Goal: Task Accomplishment & Management: Complete application form

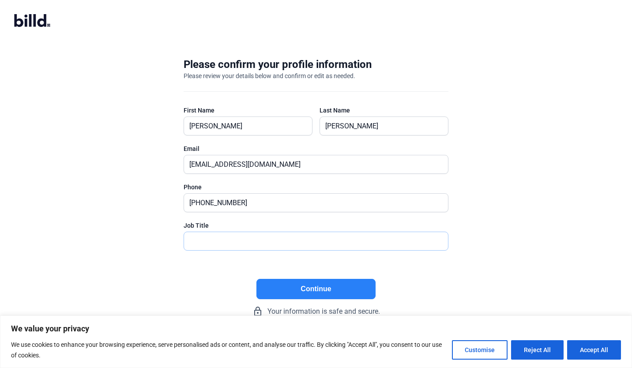
click at [284, 242] on input "text" at bounding box center [316, 241] width 264 height 18
type input "Owner"
click at [286, 288] on button "Continue" at bounding box center [316, 289] width 119 height 20
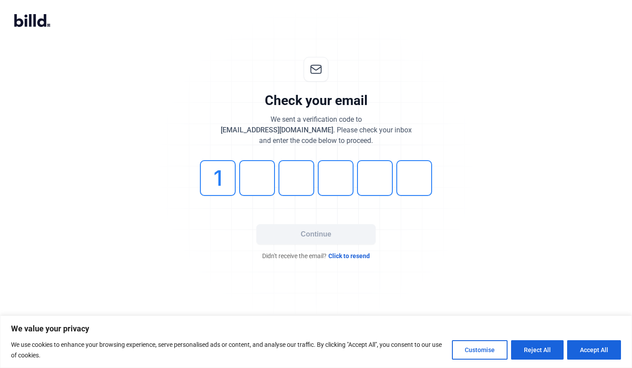
type input "1"
type input "0"
type input "7"
type input "6"
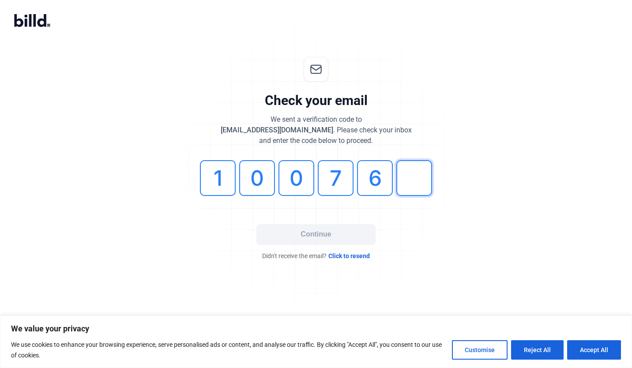
type input "9"
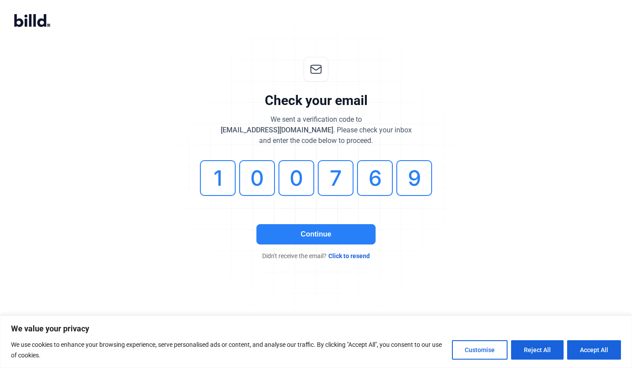
click at [288, 235] on button "Continue" at bounding box center [316, 234] width 119 height 20
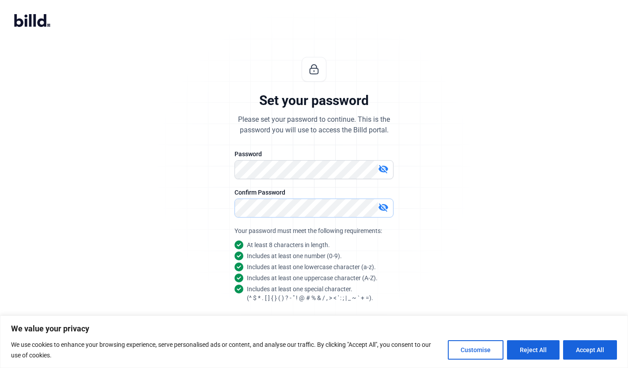
scroll to position [23, 0]
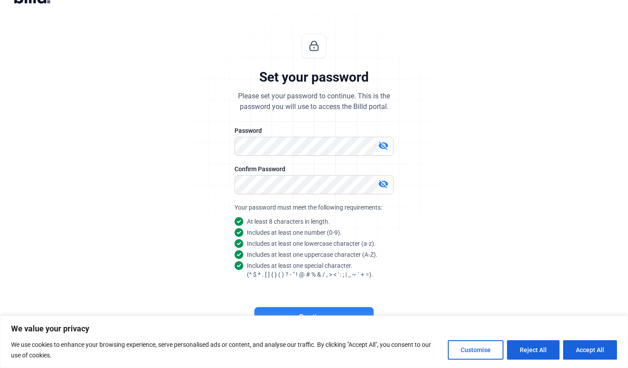
click at [587, 354] on button "Accept All" at bounding box center [590, 350] width 54 height 19
checkbox input "true"
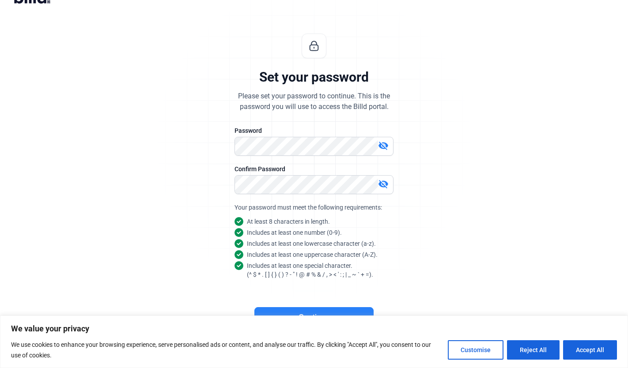
checkbox input "true"
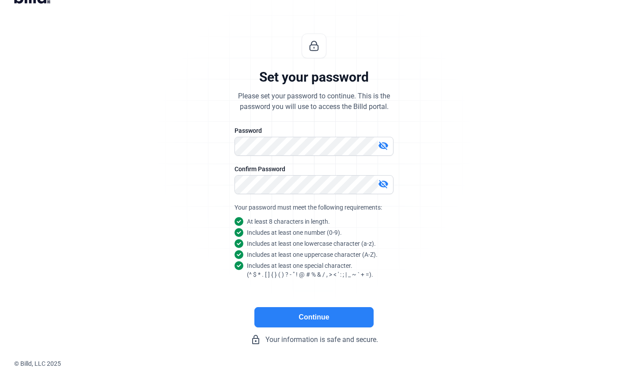
click at [354, 315] on button "Continue" at bounding box center [313, 317] width 119 height 20
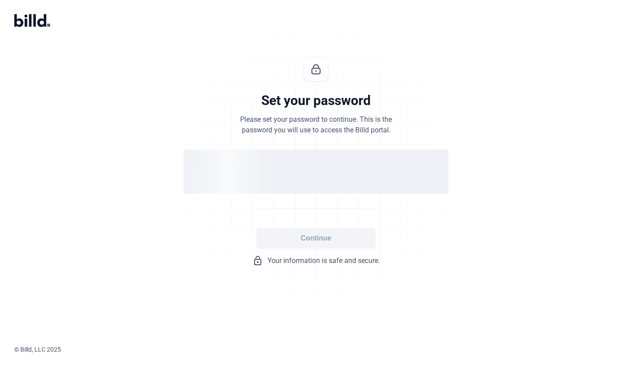
scroll to position [0, 0]
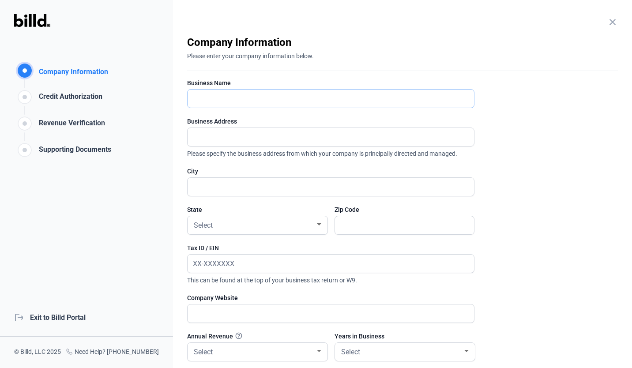
click at [356, 100] on input "text" at bounding box center [326, 99] width 277 height 18
type input "Any Installation LLC"
type input "1"
type input "[STREET_ADDRESS]"
type input "[GEOGRAPHIC_DATA]"
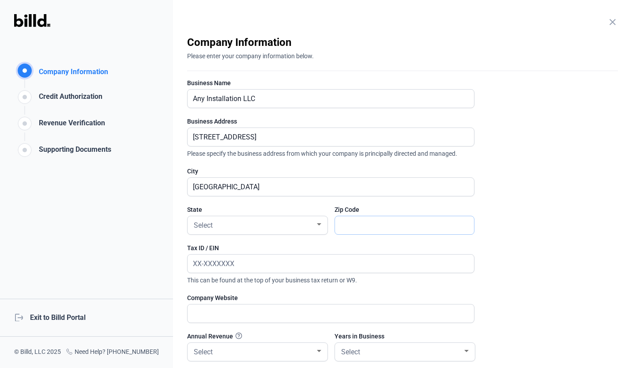
type input "54017"
type input "[STREET_ADDRESS]"
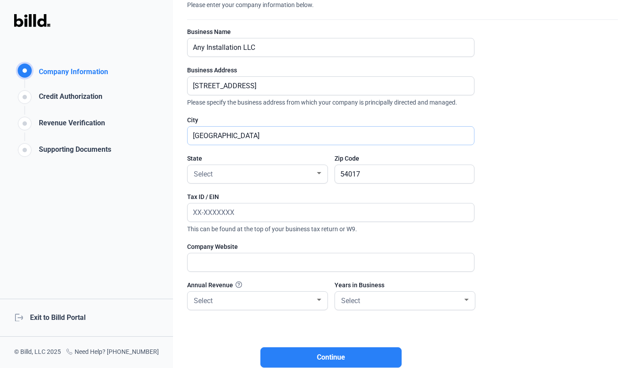
scroll to position [67, 0]
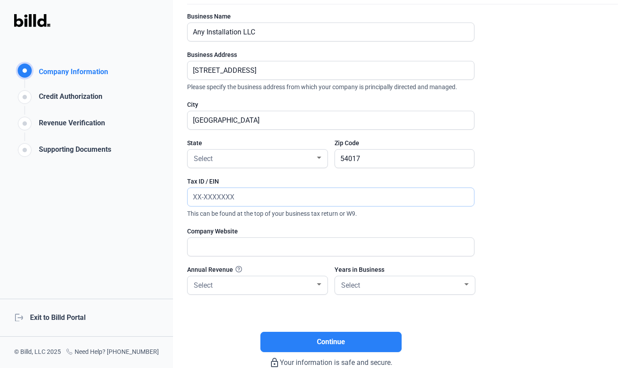
click at [394, 199] on input "text" at bounding box center [326, 197] width 277 height 18
type input "[US_EMPLOYER_IDENTIFICATION_NUMBER]"
click at [348, 244] on input "text" at bounding box center [326, 247] width 277 height 18
type input "[DOMAIN_NAME]"
click at [278, 287] on div "Select" at bounding box center [253, 285] width 123 height 12
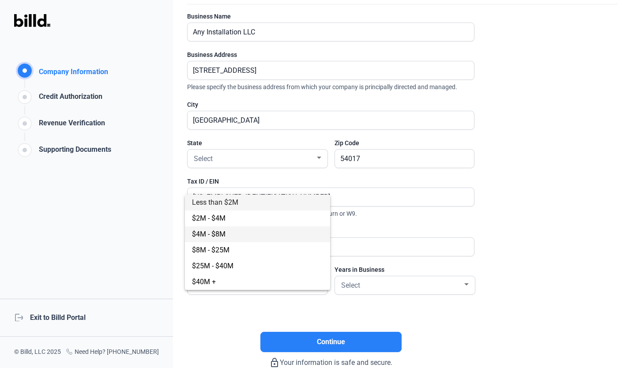
click at [243, 240] on span "$4M - $8M" at bounding box center [257, 235] width 131 height 16
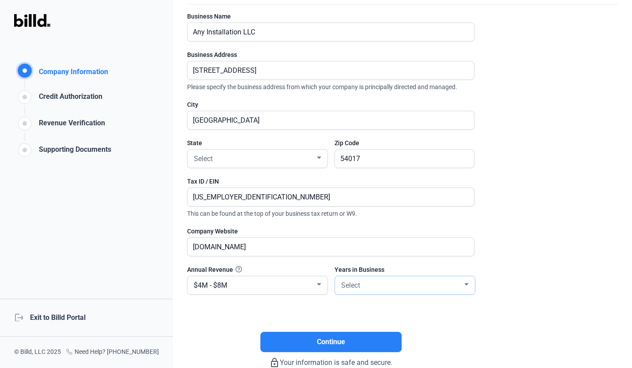
click at [382, 287] on div "Select" at bounding box center [401, 285] width 123 height 12
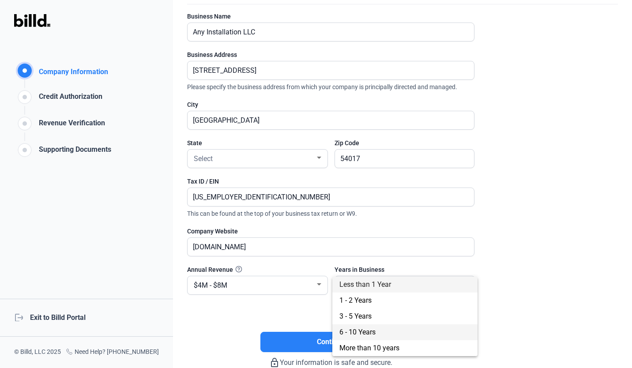
click at [371, 333] on span "6 - 10 Years" at bounding box center [358, 332] width 36 height 8
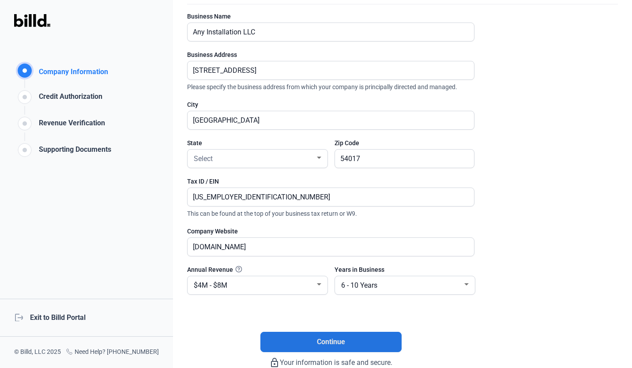
click at [354, 346] on button "Continue" at bounding box center [331, 342] width 141 height 20
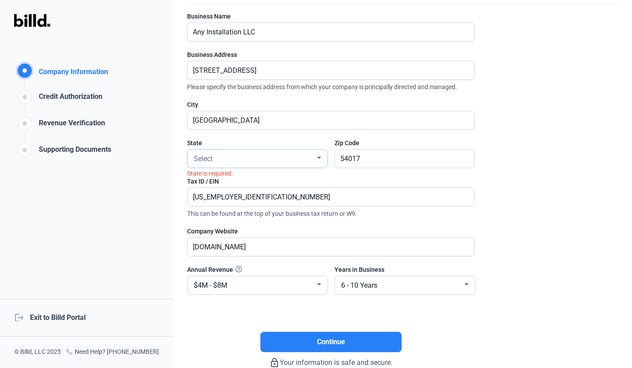
click at [293, 155] on div "Select" at bounding box center [253, 158] width 123 height 12
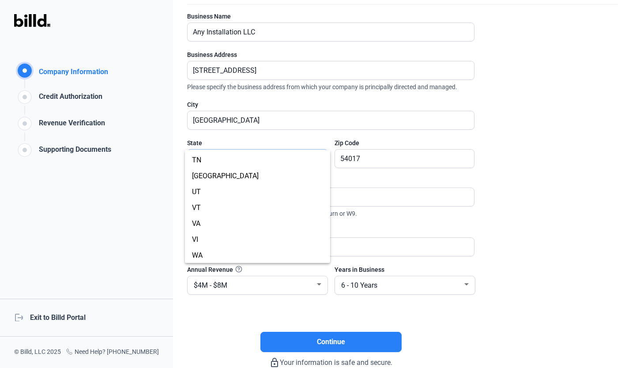
scroll to position [714, 0]
click at [234, 238] on span "WI" at bounding box center [257, 239] width 131 height 16
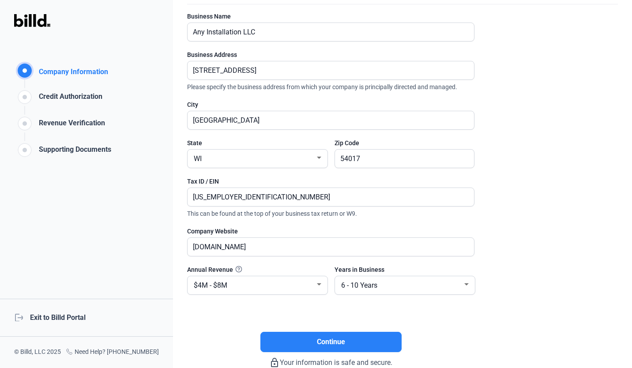
click at [374, 344] on button "Continue" at bounding box center [331, 342] width 141 height 20
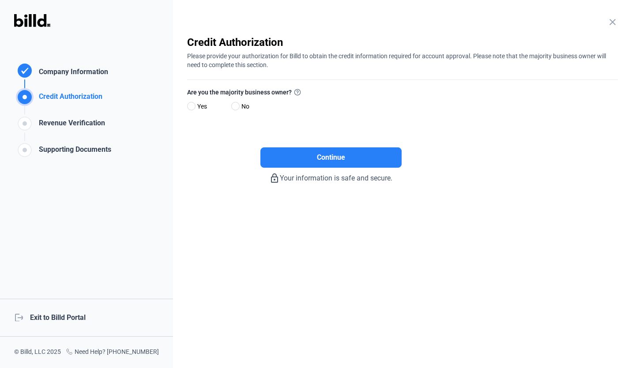
scroll to position [0, 0]
click at [193, 105] on span at bounding box center [191, 106] width 8 height 8
click at [193, 105] on input "Yes" at bounding box center [190, 106] width 7 height 7
radio input "true"
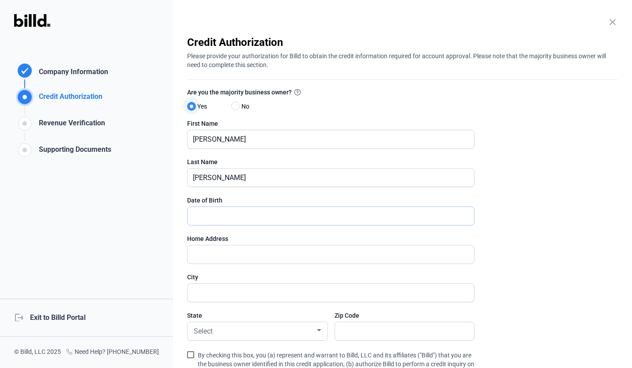
click at [255, 220] on input "text" at bounding box center [326, 216] width 277 height 18
type input "[DATE]"
click at [193, 258] on input "text" at bounding box center [326, 255] width 277 height 18
type input "[STREET_ADDRESS]"
type input "[GEOGRAPHIC_DATA]"
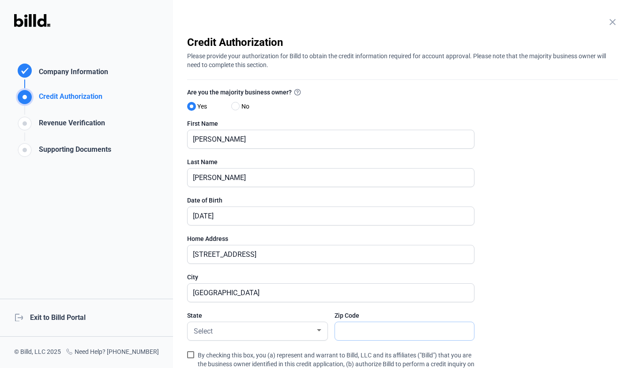
type input "54017"
type input "[STREET_ADDRESS]"
click at [539, 224] on enrollment-step "close Credit Authorization Please provide your authorization for Billd to obtai…" at bounding box center [402, 254] width 431 height 438
click at [302, 328] on div "Select" at bounding box center [253, 331] width 123 height 12
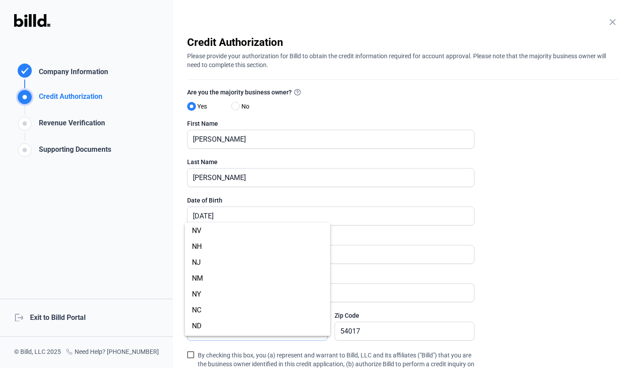
scroll to position [714, 0]
click at [227, 308] on span "WI" at bounding box center [257, 312] width 131 height 16
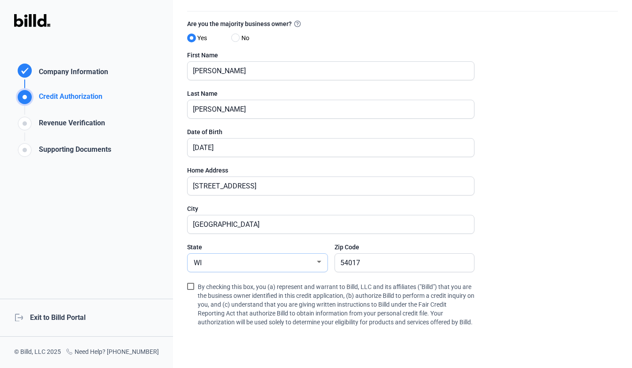
scroll to position [90, 0]
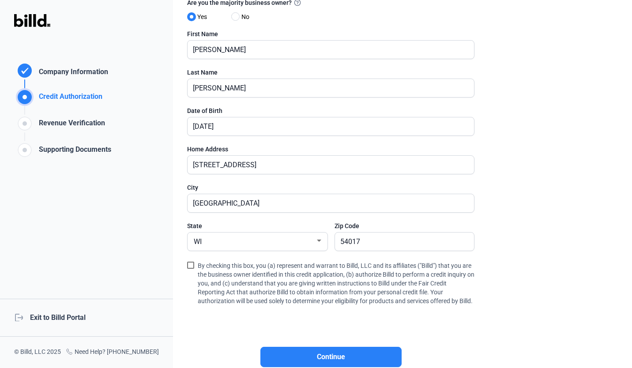
click at [191, 265] on span at bounding box center [190, 265] width 7 height 7
click at [0, 0] on input "By checking this box, you (a) represent and warrant to Billd, LLC and its affil…" at bounding box center [0, 0] width 0 height 0
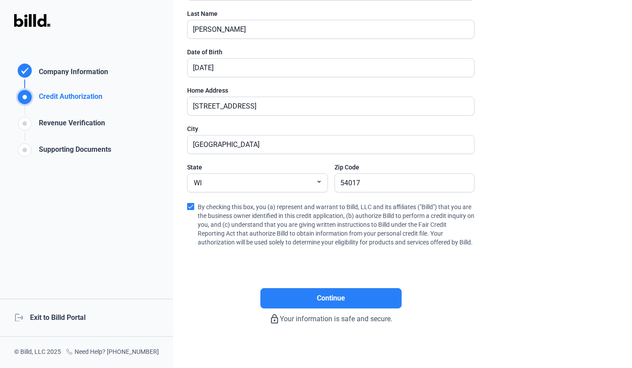
scroll to position [150, 0]
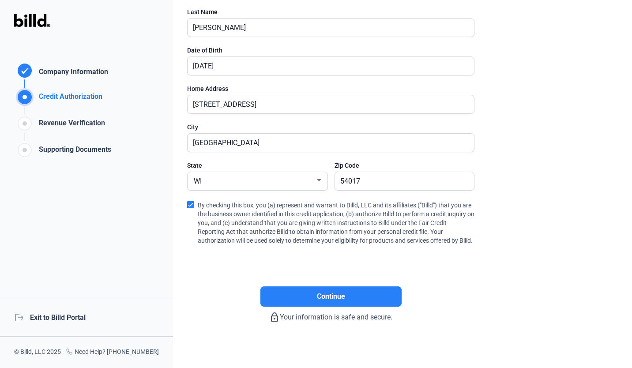
click at [372, 307] on button "Continue" at bounding box center [331, 297] width 141 height 20
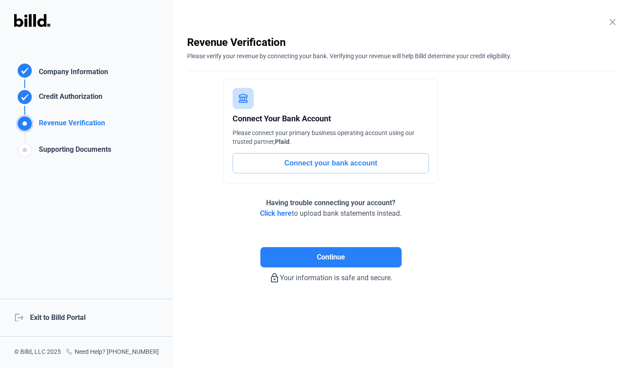
scroll to position [0, 0]
click at [403, 165] on button "Connect your bank account" at bounding box center [331, 163] width 197 height 20
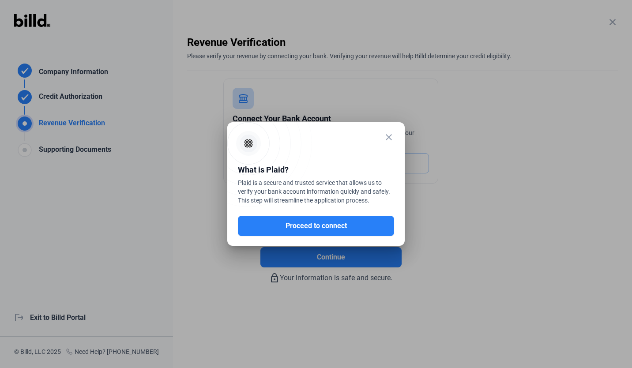
click at [369, 226] on button "Proceed to connect" at bounding box center [316, 226] width 156 height 20
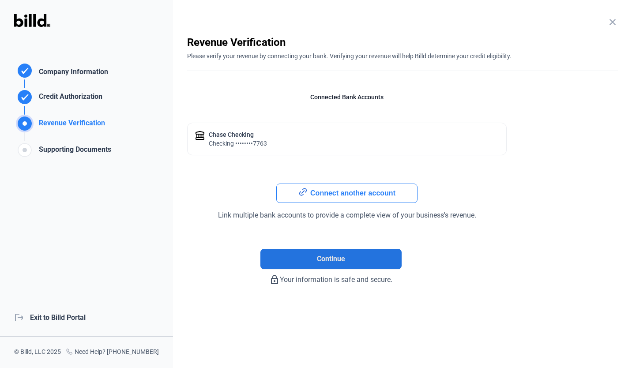
click at [381, 256] on button "Continue" at bounding box center [331, 259] width 141 height 20
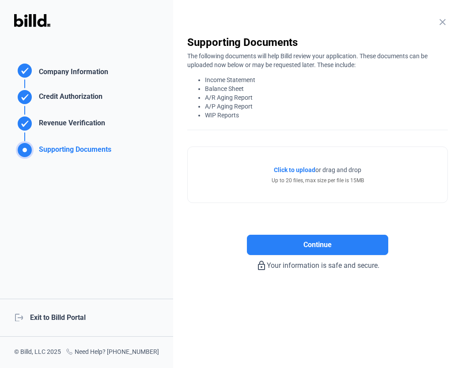
click at [297, 167] on span "Click to upload" at bounding box center [295, 170] width 42 height 7
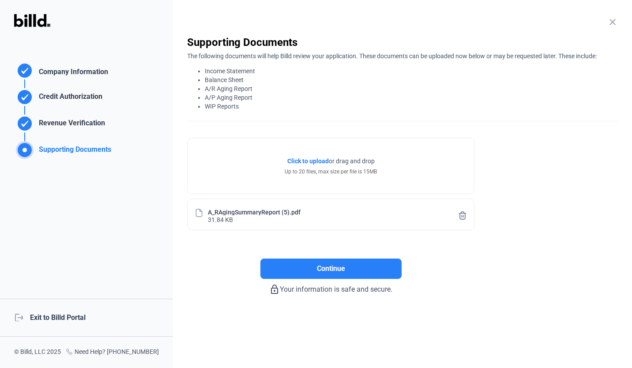
click at [324, 263] on button "Continue" at bounding box center [331, 269] width 141 height 20
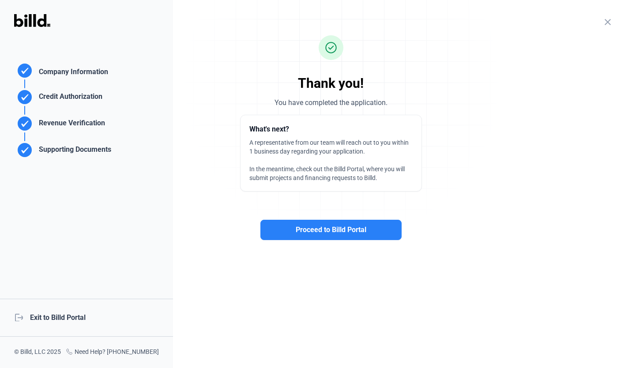
click at [331, 237] on button "Proceed to Billd Portal" at bounding box center [331, 230] width 141 height 20
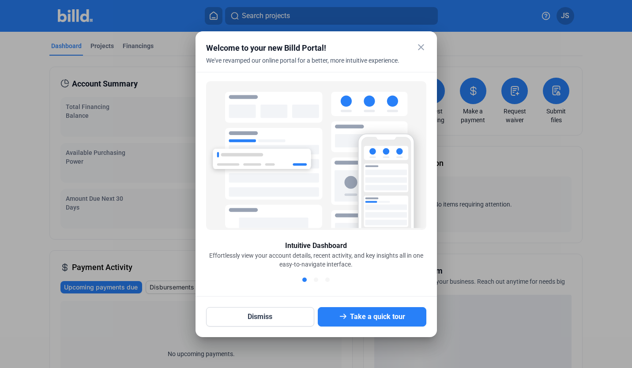
click at [346, 314] on icon at bounding box center [343, 316] width 9 height 9
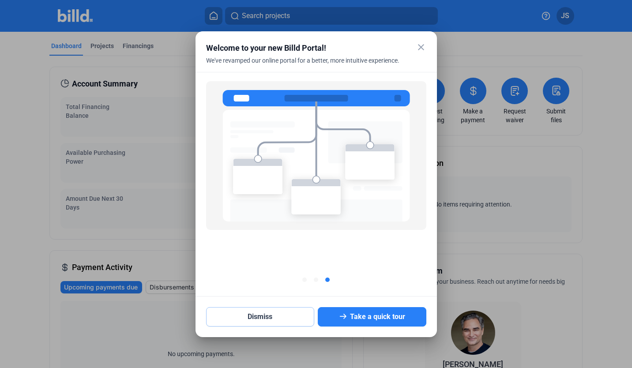
click at [255, 321] on button "Dismiss" at bounding box center [260, 316] width 109 height 19
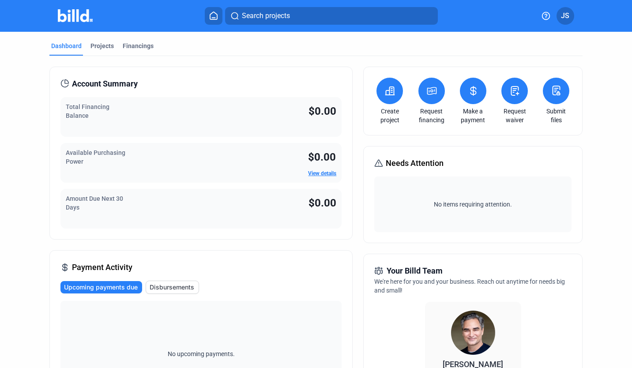
click at [97, 46] on div "Projects" at bounding box center [102, 46] width 23 height 9
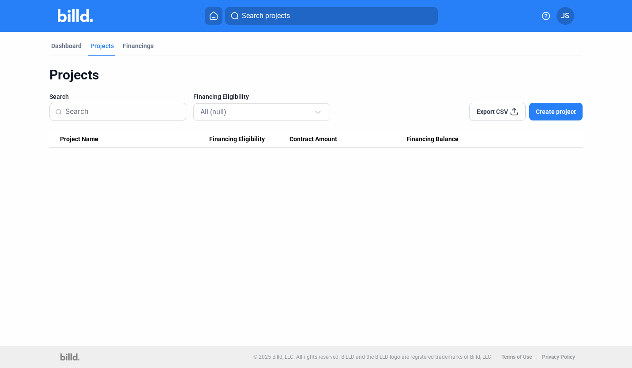
click at [131, 45] on div "Financings" at bounding box center [138, 46] width 31 height 9
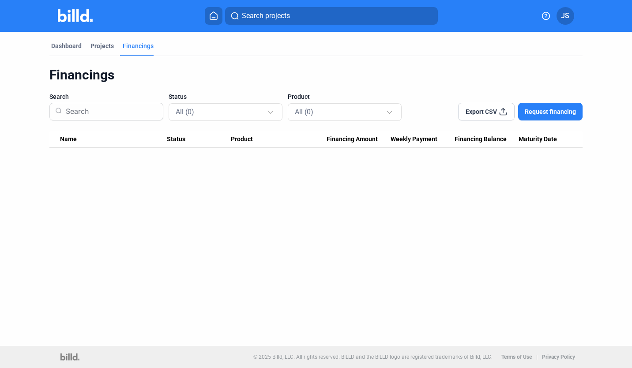
click at [73, 40] on mat-tab-group "Dashboard Projects Financings Financings Search Status All (0) Product All (0) …" at bounding box center [316, 90] width 534 height 116
click at [58, 50] on div "Dashboard" at bounding box center [66, 49] width 34 height 14
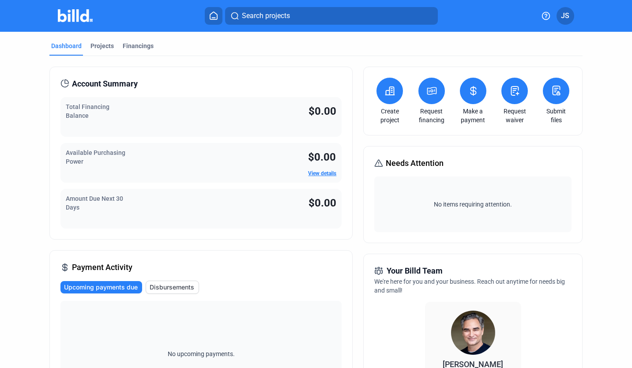
click at [570, 22] on button "JS" at bounding box center [566, 16] width 18 height 18
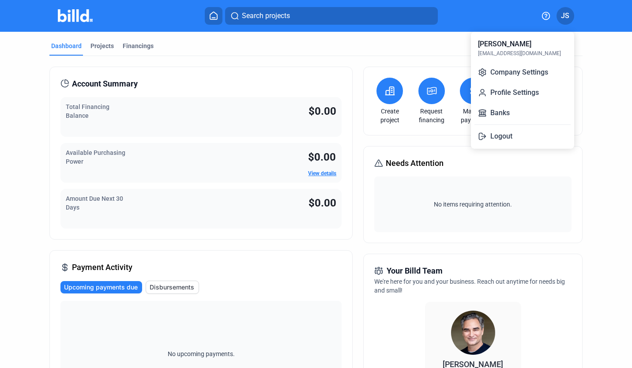
click at [624, 84] on div at bounding box center [316, 184] width 632 height 368
